Goal: Information Seeking & Learning: Compare options

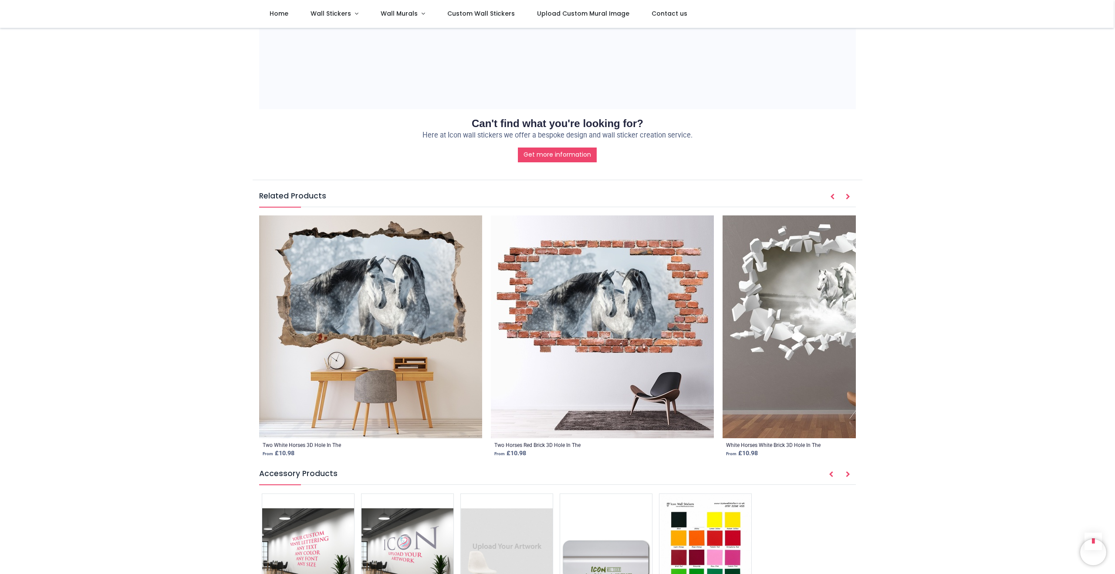
click at [398, 328] on img at bounding box center [370, 327] width 223 height 223
